Goal: Task Accomplishment & Management: Use online tool/utility

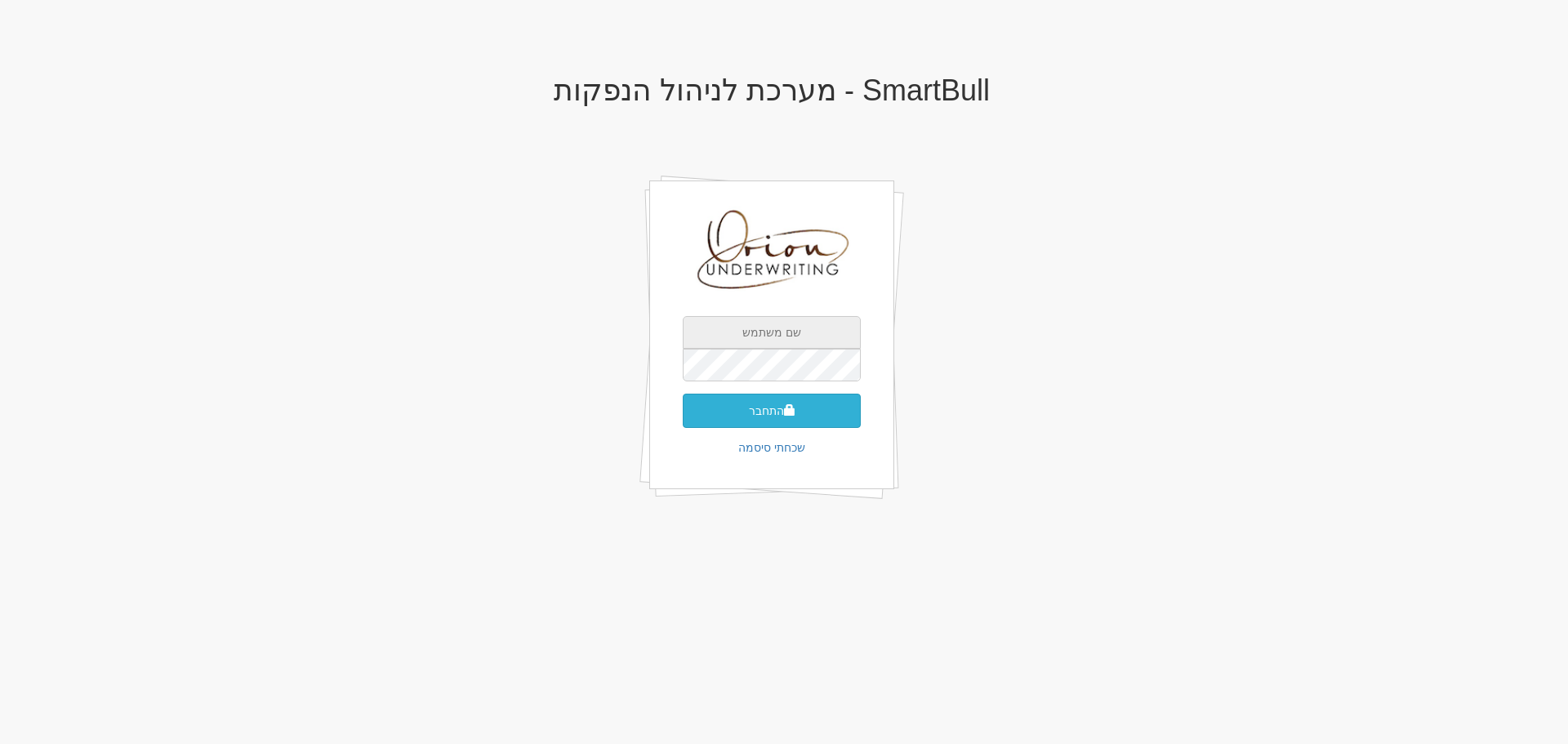
type input "[EMAIL_ADDRESS][DOMAIN_NAME]"
click at [714, 419] on button "התחבר" at bounding box center [771, 410] width 178 height 34
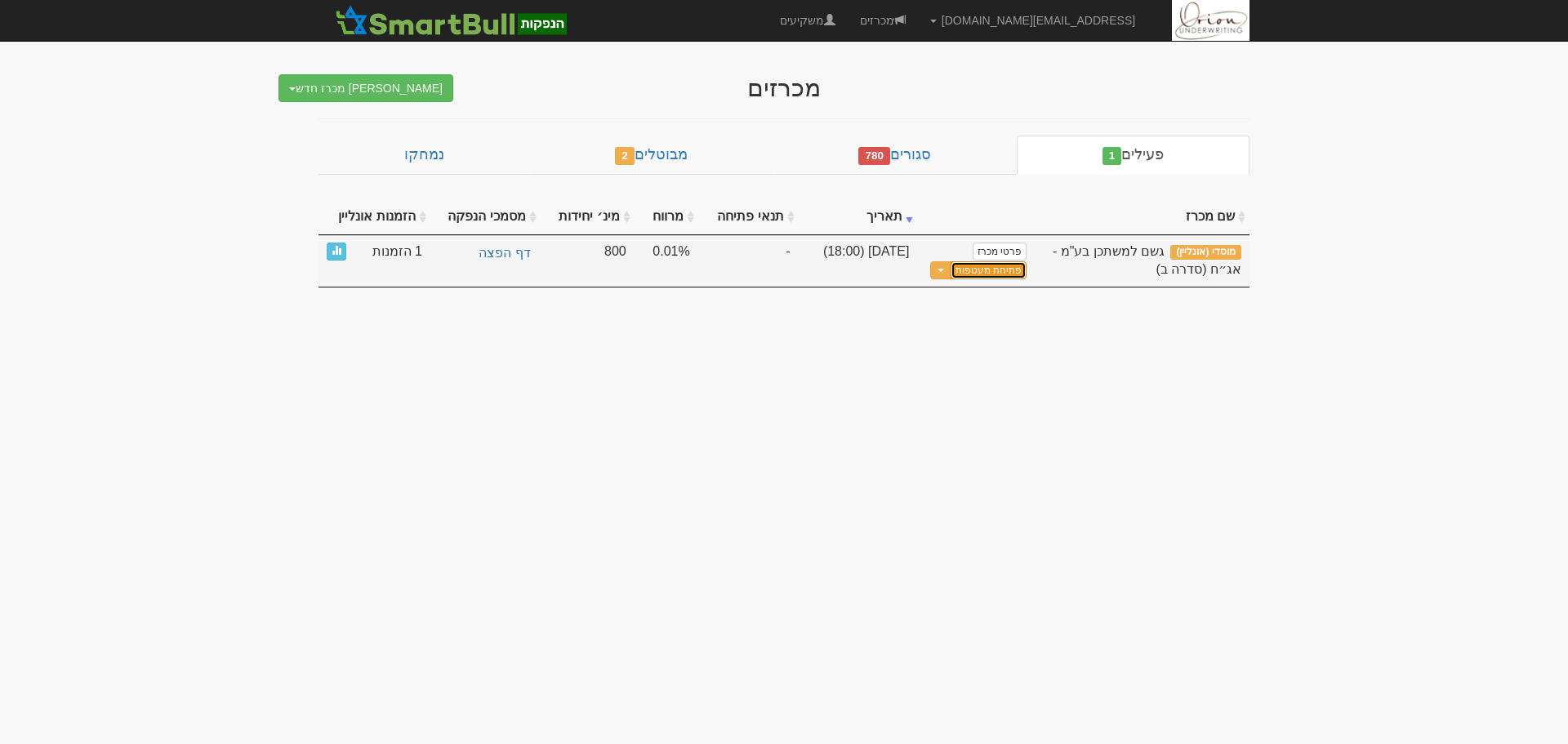
click at [1021, 272] on button "פתיחת מעטפות" at bounding box center [989, 271] width 76 height 19
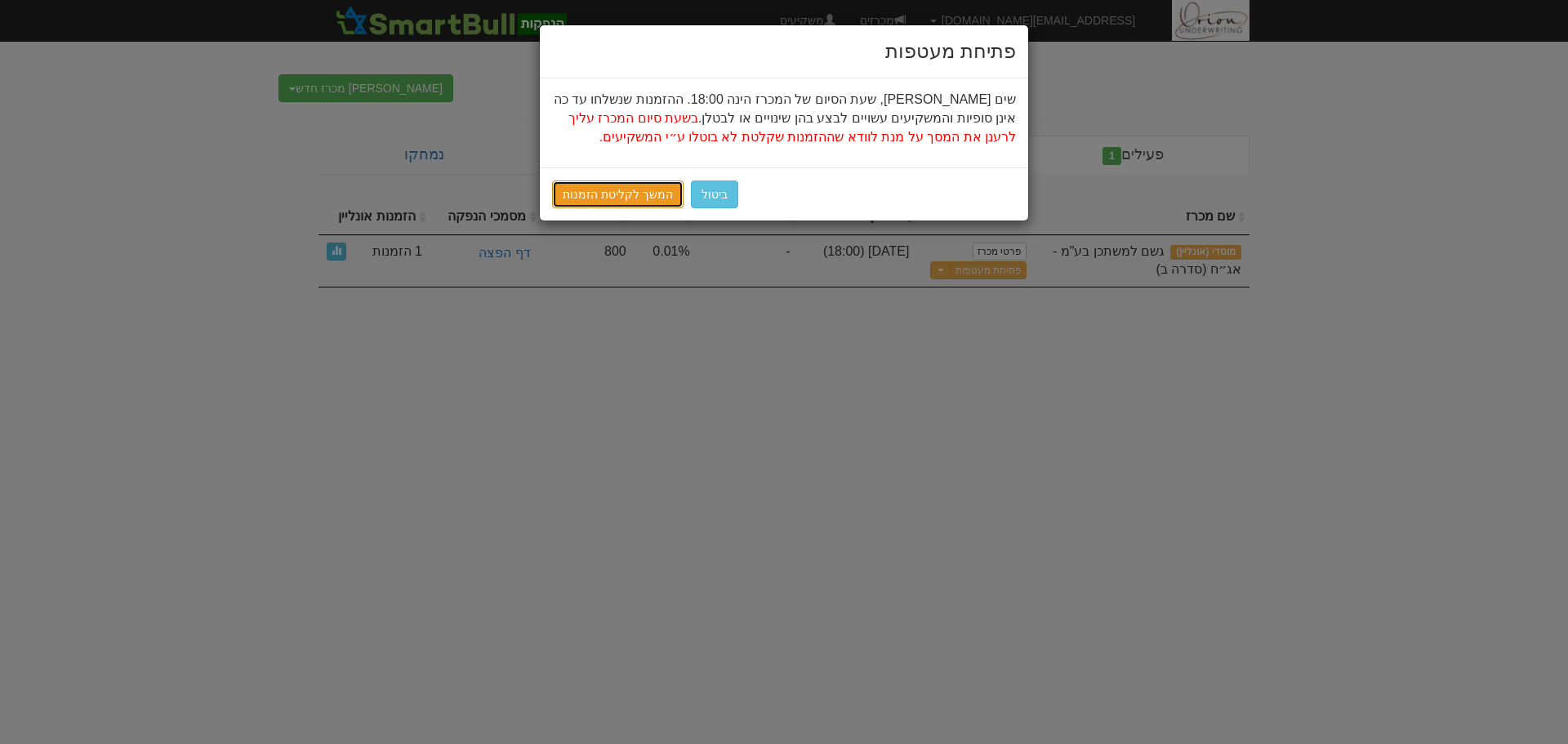
click at [627, 197] on link "המשך לקליטת הזמנות" at bounding box center [618, 194] width 131 height 28
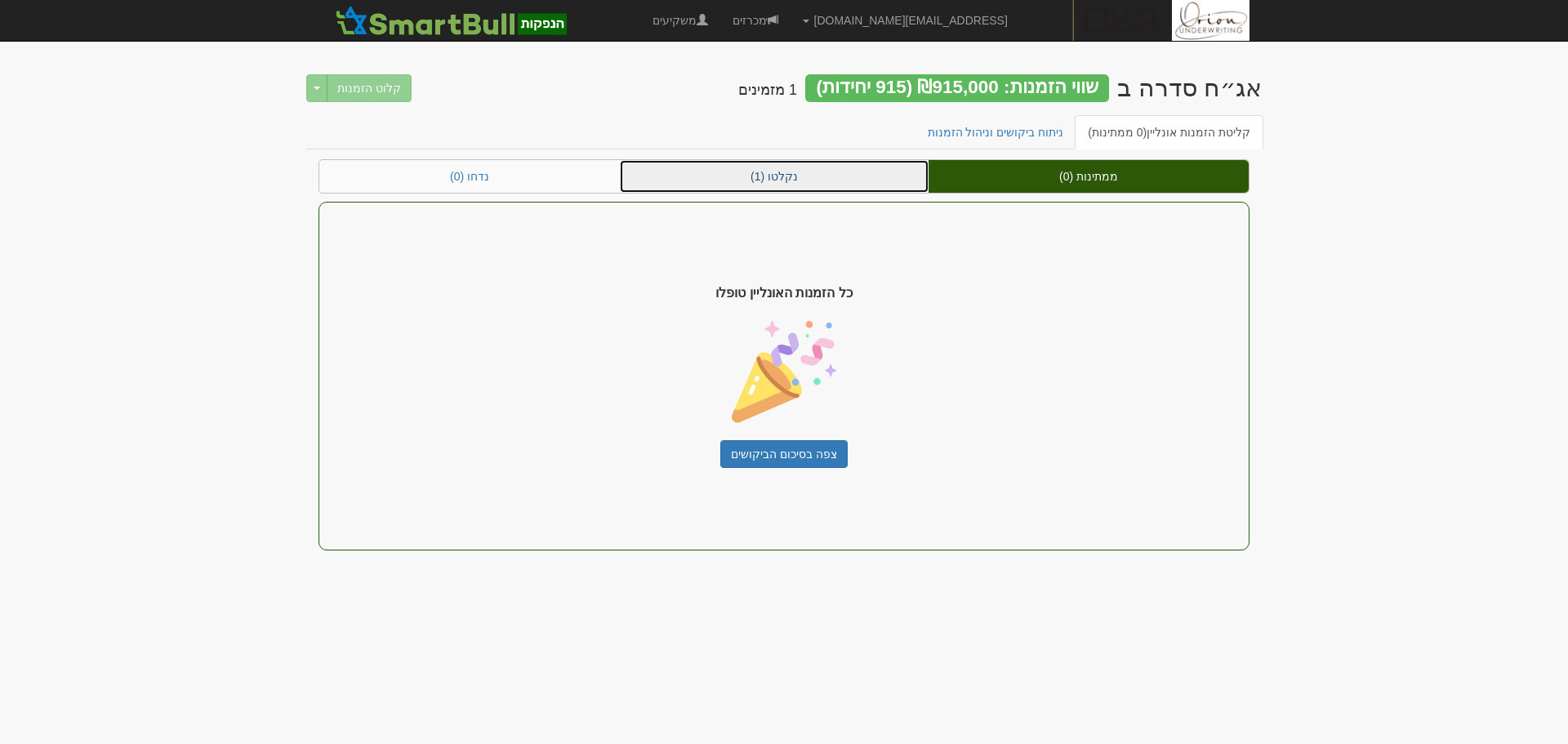
click at [870, 178] on link "נקלטו (1)" at bounding box center [774, 176] width 309 height 33
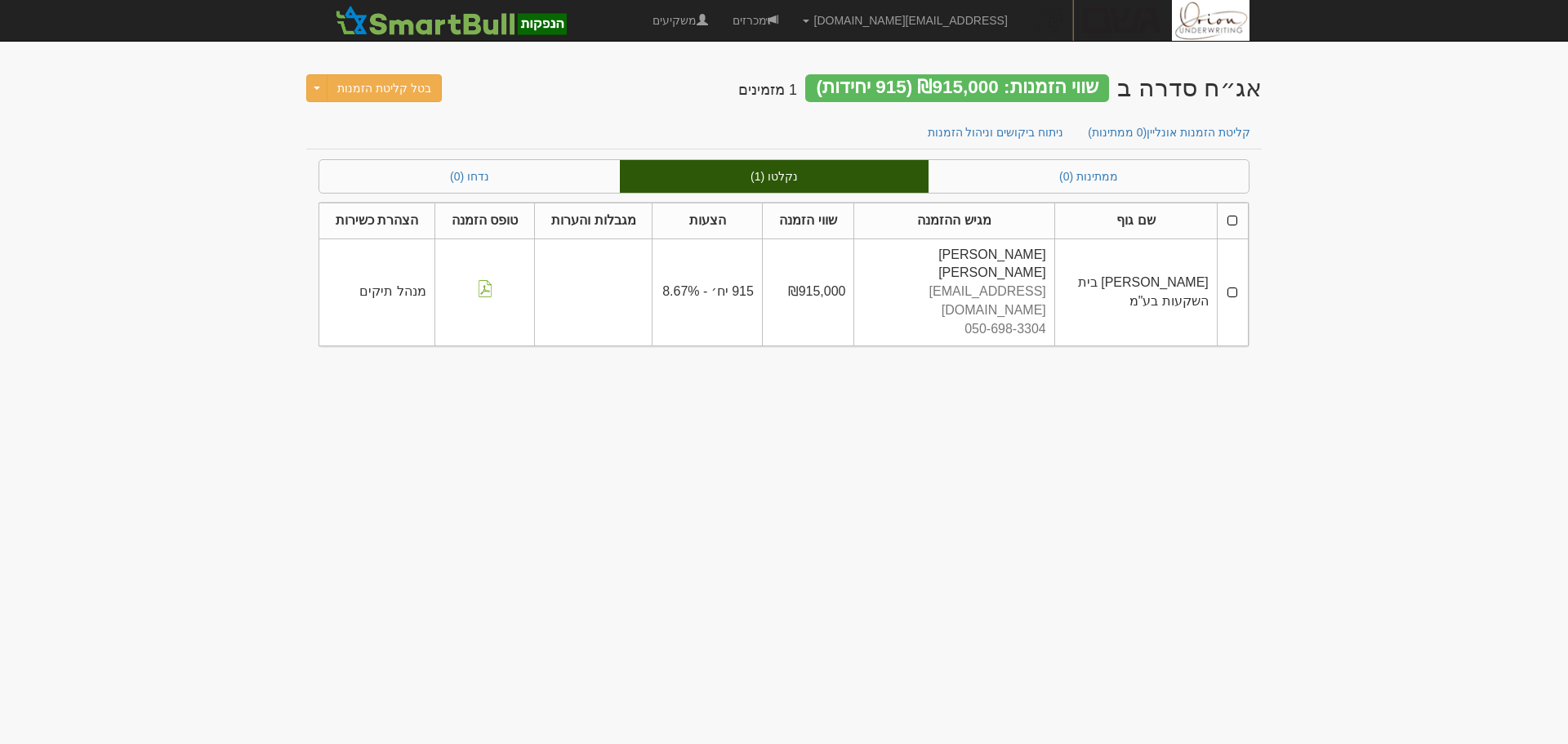
click at [1362, 202] on body "ori@orion-uw.com הגדרות חשבונות הנפקה תבניות הודעות קיבול" at bounding box center [784, 372] width 1568 height 744
click at [768, 180] on link "נקלטו (1)" at bounding box center [774, 176] width 309 height 33
